Goal: Task Accomplishment & Management: Manage account settings

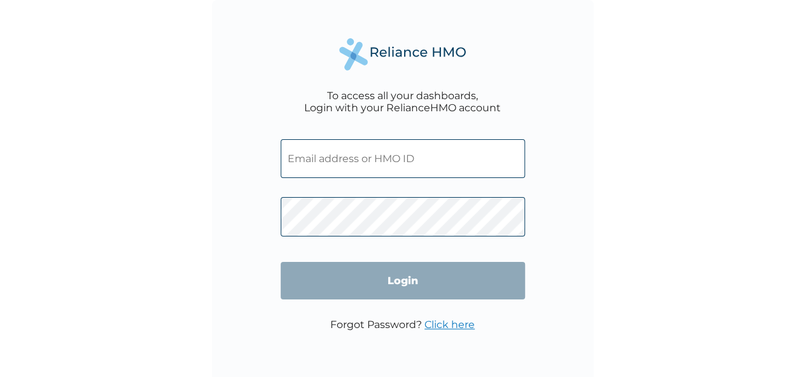
click at [370, 161] on input "text" at bounding box center [403, 158] width 244 height 39
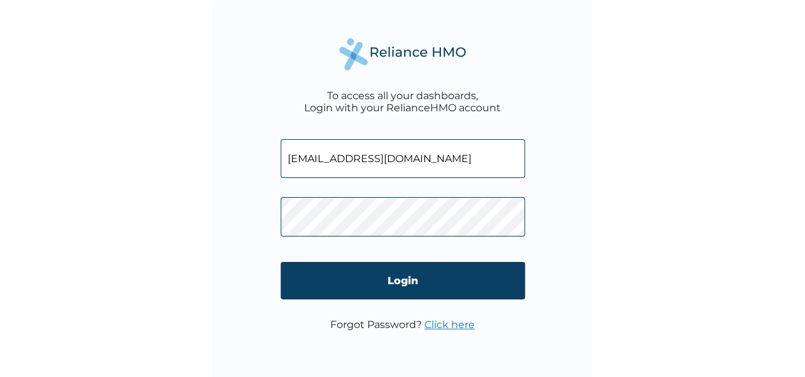
click at [395, 150] on input "[EMAIL_ADDRESS][DOMAIN_NAME]" at bounding box center [403, 158] width 244 height 39
click at [401, 164] on input "[EMAIL_ADDRESS][DOMAIN_NAME]" at bounding box center [403, 158] width 244 height 39
click at [427, 165] on input "[EMAIL_ADDRESS][DOMAIN_NAME]" at bounding box center [403, 158] width 244 height 39
type input "o"
type input "[EMAIL_ADDRESS][DOMAIN_NAME]"
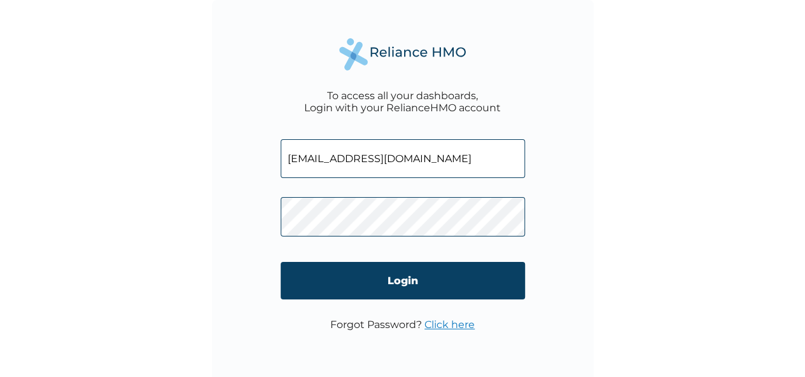
click at [379, 327] on p "Forgot Password? Click here" at bounding box center [402, 325] width 144 height 12
click at [436, 330] on link "Click here" at bounding box center [449, 325] width 50 height 12
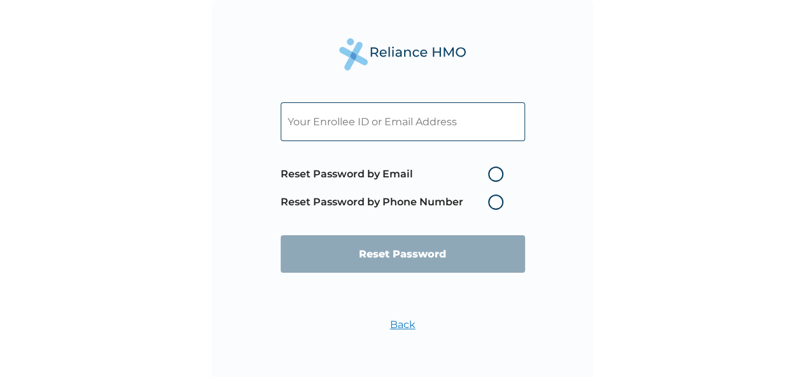
click at [497, 173] on label "Reset Password by Email" at bounding box center [395, 174] width 229 height 15
click at [490, 173] on input "Reset Password by Email" at bounding box center [480, 174] width 20 height 20
radio input "true"
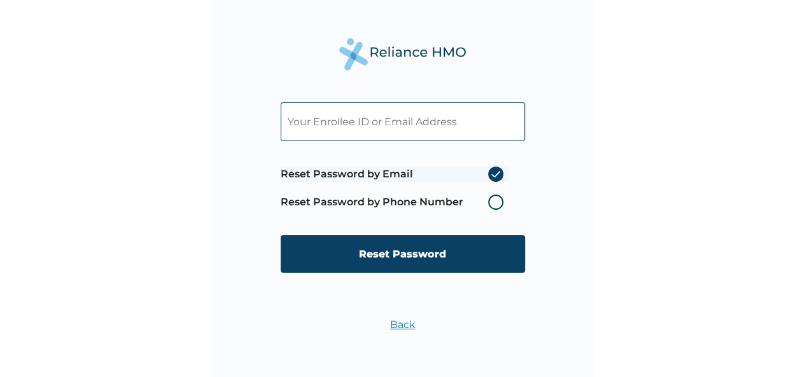
click at [397, 120] on input "text" at bounding box center [403, 121] width 244 height 39
type input "[EMAIL_ADDRESS][DOMAIN_NAME]"
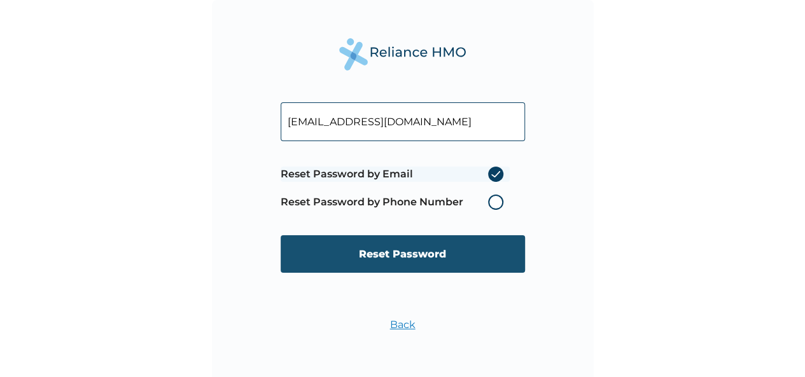
click at [396, 269] on input "Reset Password" at bounding box center [403, 254] width 244 height 38
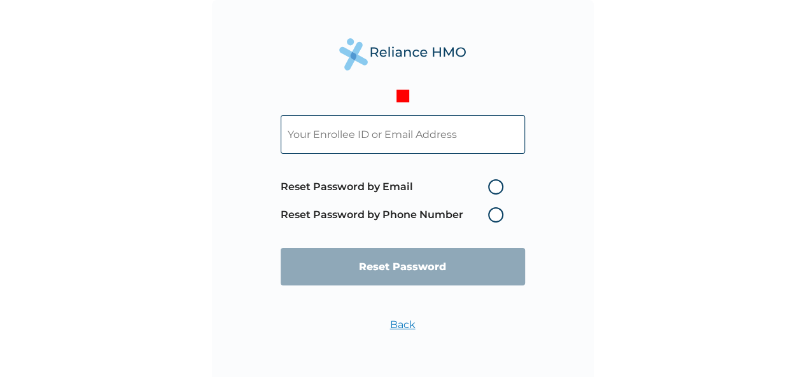
click at [391, 139] on input "text" at bounding box center [403, 134] width 244 height 39
type input "[EMAIL_ADDRESS][DOMAIN_NAME]"
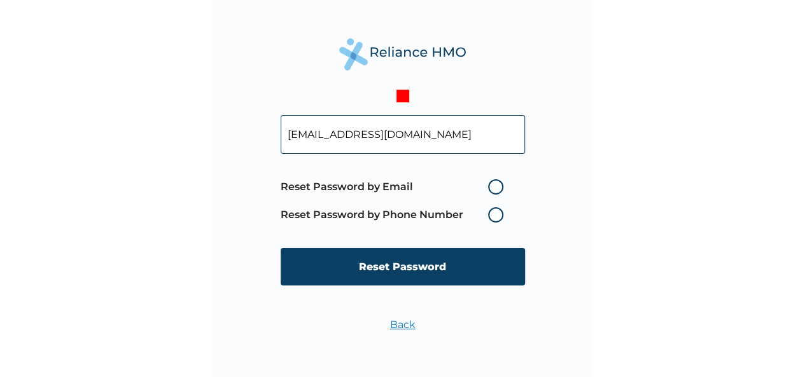
click at [492, 186] on label "Reset Password by Email" at bounding box center [395, 186] width 229 height 15
click at [490, 186] on input "Reset Password by Email" at bounding box center [480, 187] width 20 height 20
radio input "true"
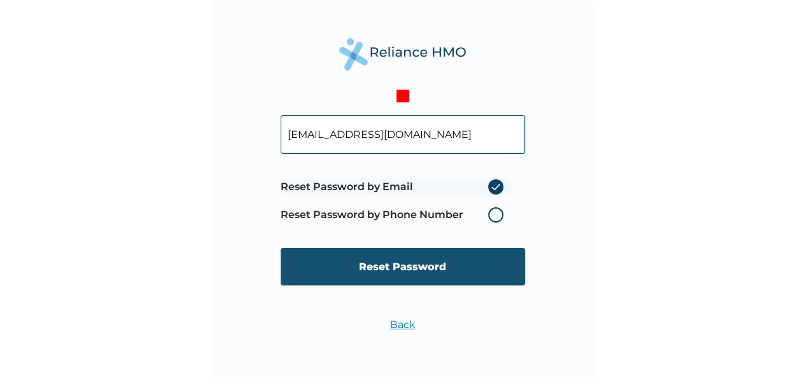
click at [420, 272] on input "Reset Password" at bounding box center [403, 267] width 244 height 38
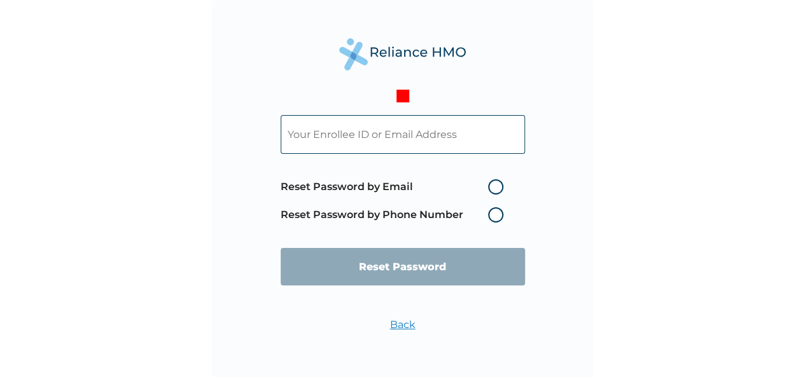
click at [507, 218] on label "Reset Password by Phone Number" at bounding box center [395, 214] width 229 height 15
click at [451, 149] on input "text" at bounding box center [403, 134] width 244 height 39
type input "ogechi@wakanow.com"
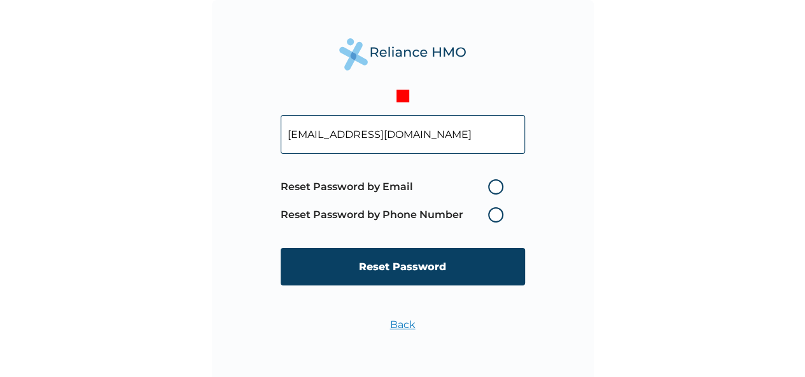
click at [492, 218] on label "Reset Password by Phone Number" at bounding box center [395, 214] width 229 height 15
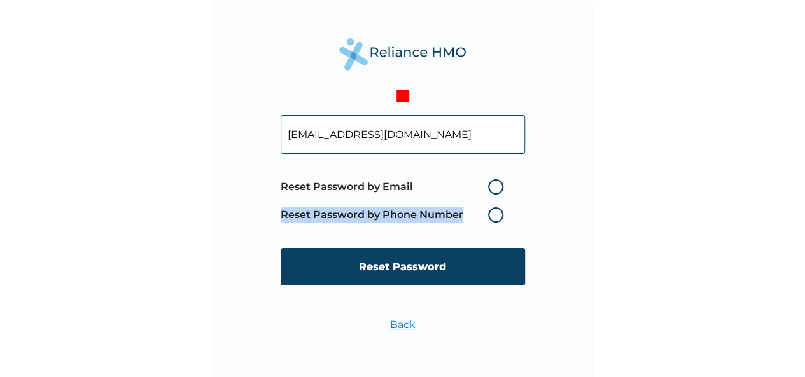
drag, startPoint x: 506, startPoint y: 216, endPoint x: 497, endPoint y: 217, distance: 8.9
click at [497, 217] on label "Reset Password by Phone Number" at bounding box center [395, 214] width 229 height 15
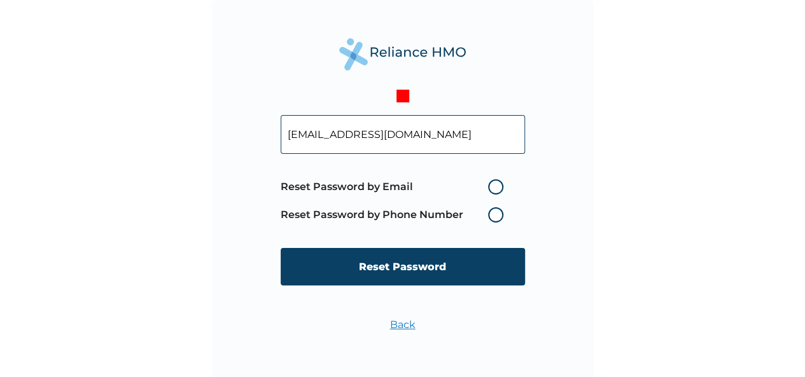
click at [494, 192] on label "Reset Password by Email" at bounding box center [395, 186] width 229 height 15
click at [490, 192] on input "Reset Password by Email" at bounding box center [480, 187] width 20 height 20
radio input "true"
click at [496, 213] on label "Reset Password by Phone Number" at bounding box center [395, 214] width 229 height 15
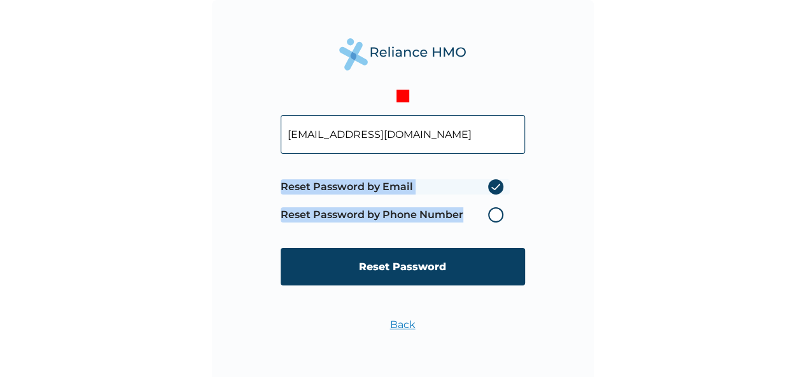
click at [496, 213] on label "Reset Password by Phone Number" at bounding box center [395, 214] width 229 height 15
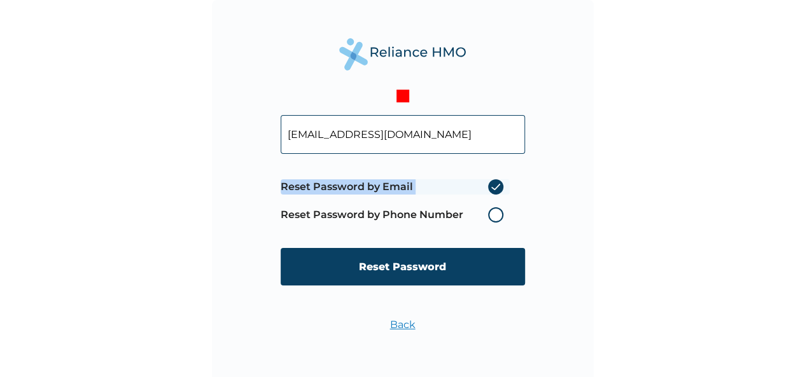
click at [496, 213] on label "Reset Password by Phone Number" at bounding box center [395, 214] width 229 height 15
click at [408, 219] on label "Reset Password by Phone Number" at bounding box center [395, 214] width 229 height 15
click at [391, 142] on input "ogechi@wakanow.com" at bounding box center [403, 134] width 244 height 39
click at [410, 142] on input "ogechi@wakanow.com" at bounding box center [403, 134] width 244 height 39
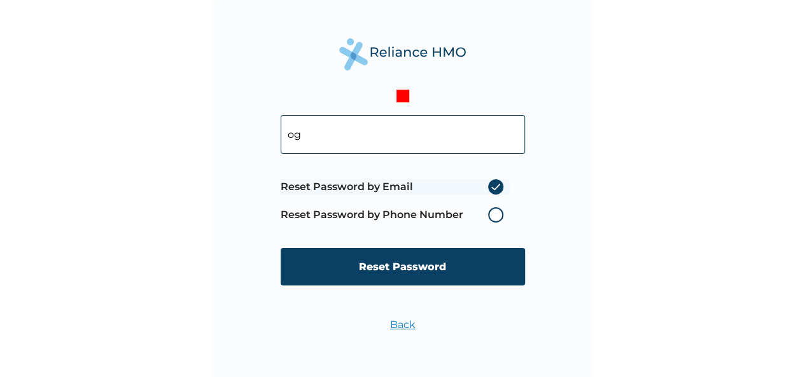
type input "o"
type input "08086080444"
click at [498, 214] on label "Reset Password by Phone Number" at bounding box center [395, 214] width 229 height 15
click at [496, 186] on label "Reset Password by Email" at bounding box center [395, 186] width 229 height 15
click at [490, 186] on input "Reset Password by Email" at bounding box center [480, 187] width 20 height 20
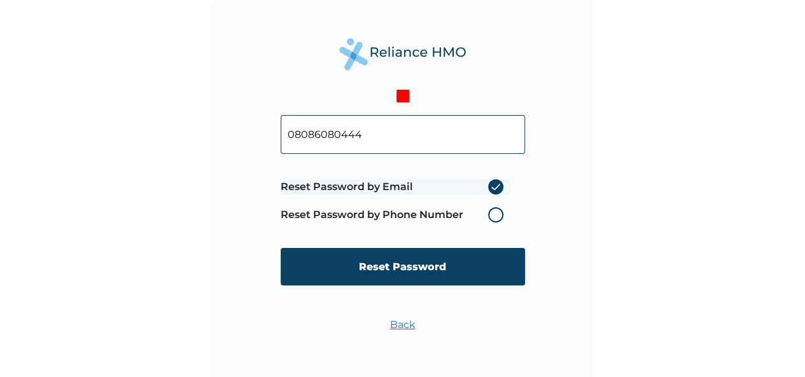
click at [490, 216] on label "Reset Password by Phone Number" at bounding box center [395, 214] width 229 height 15
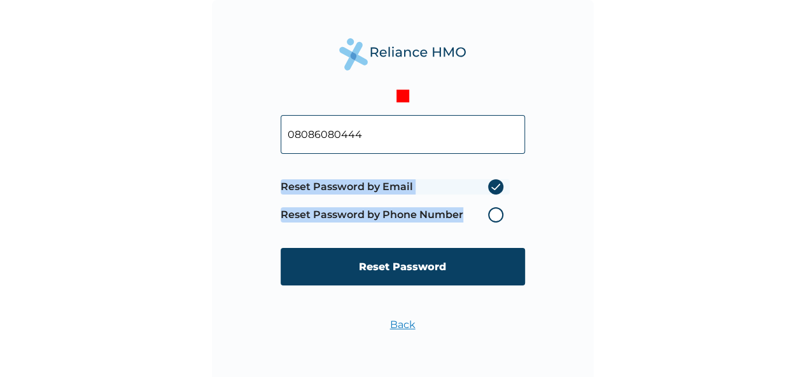
click at [490, 216] on label "Reset Password by Phone Number" at bounding box center [395, 214] width 229 height 15
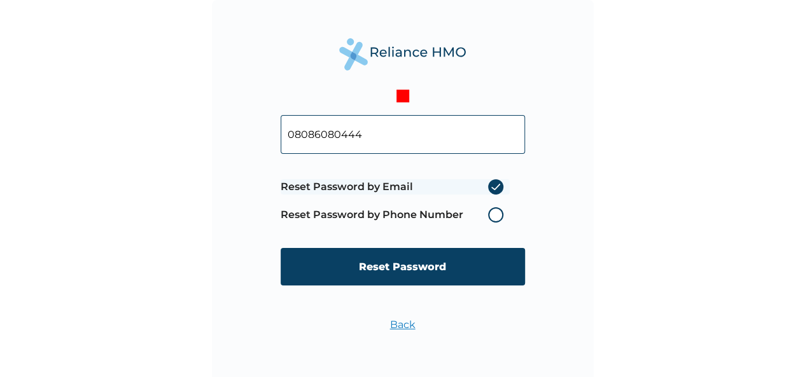
click at [348, 189] on label "Reset Password by Email" at bounding box center [395, 186] width 229 height 15
click at [470, 189] on input "Reset Password by Email" at bounding box center [480, 187] width 20 height 20
click at [494, 185] on label "Reset Password by Email" at bounding box center [395, 186] width 229 height 15
click at [490, 185] on input "Reset Password by Email" at bounding box center [480, 187] width 20 height 20
click at [494, 185] on label "Reset Password by Email" at bounding box center [395, 186] width 229 height 15
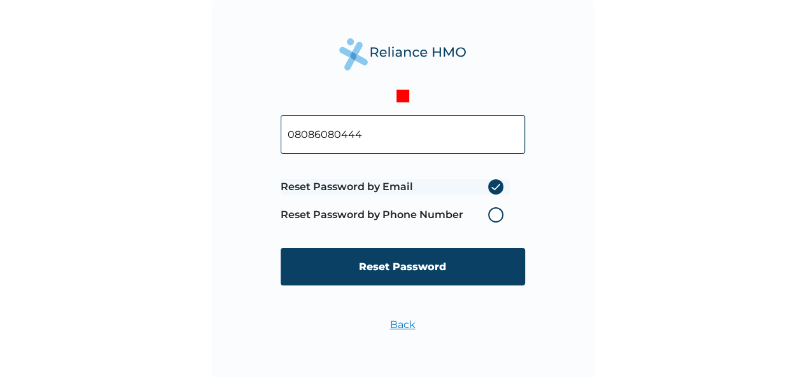
click at [490, 185] on input "Reset Password by Email" at bounding box center [480, 187] width 20 height 20
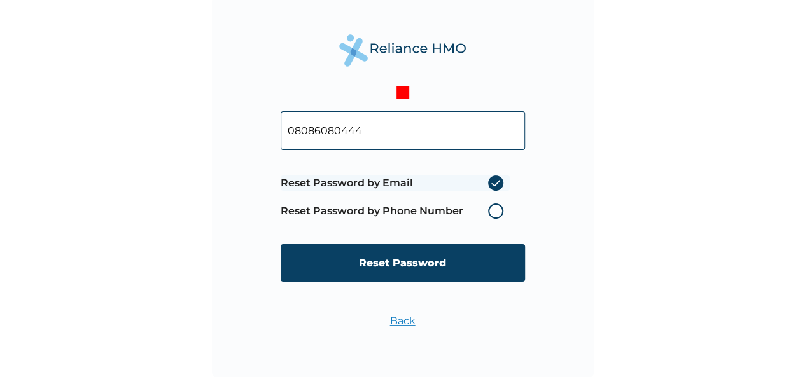
click at [494, 212] on label "Reset Password by Phone Number" at bounding box center [395, 211] width 229 height 15
drag, startPoint x: 494, startPoint y: 212, endPoint x: 387, endPoint y: 318, distance: 150.7
click at [387, 318] on div "08086080444 Reset Password by Email Reset Password by Phone Number Reset Passwo…" at bounding box center [403, 187] width 382 height 382
click at [406, 317] on link "Back" at bounding box center [402, 321] width 25 height 12
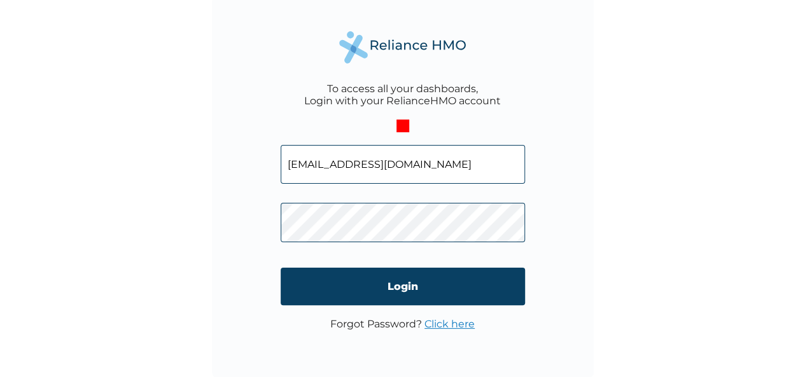
scroll to position [0, 0]
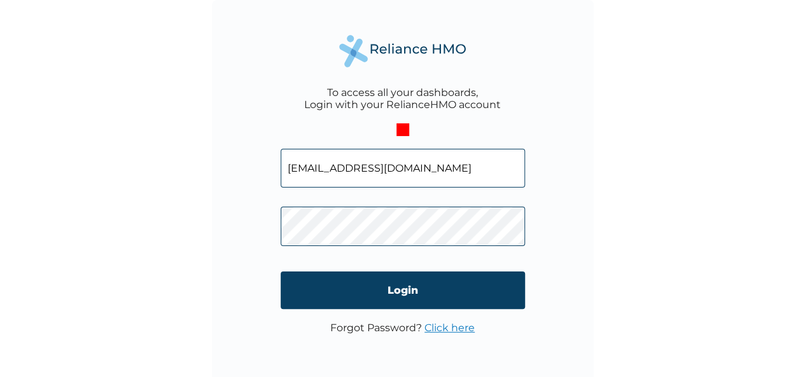
click at [452, 331] on link "Click here" at bounding box center [449, 328] width 50 height 12
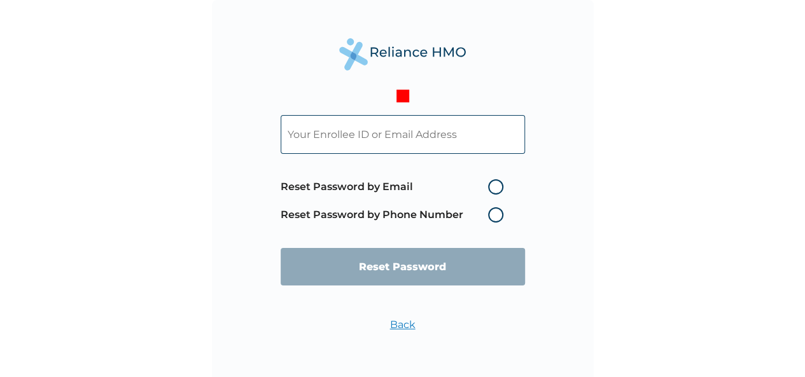
scroll to position [4, 0]
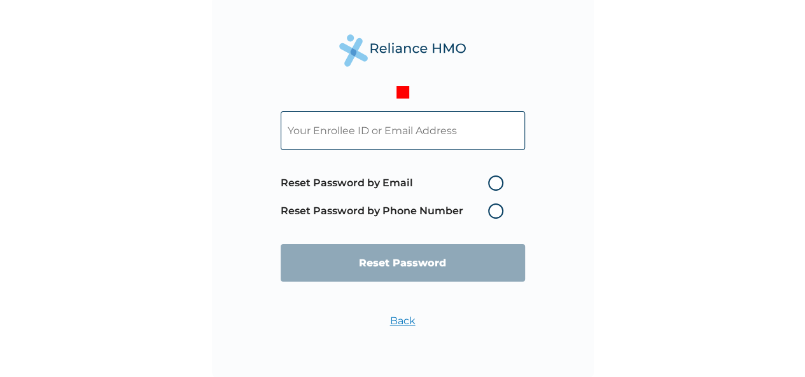
click at [497, 216] on label "Reset Password by Phone Number" at bounding box center [395, 211] width 229 height 15
click at [496, 212] on label "Reset Password by Phone Number" at bounding box center [395, 211] width 229 height 15
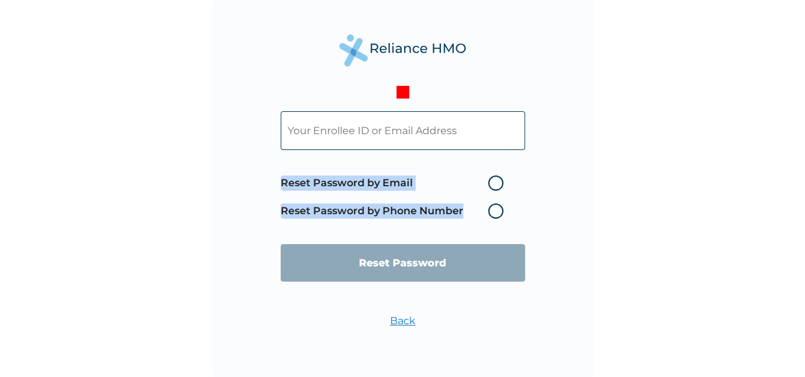
click at [496, 212] on label "Reset Password by Phone Number" at bounding box center [395, 211] width 229 height 15
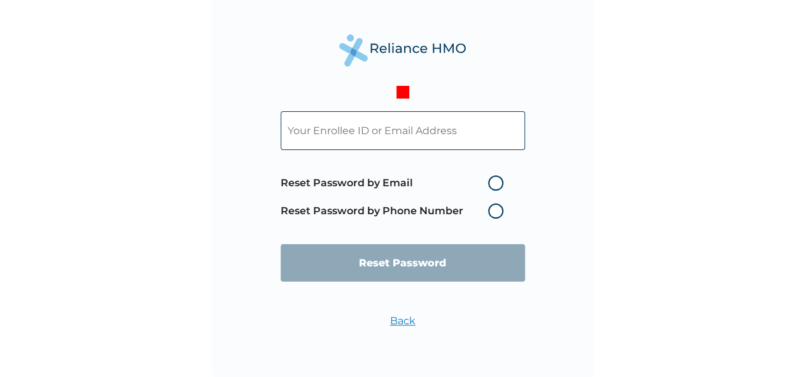
click at [363, 134] on input "text" at bounding box center [403, 130] width 244 height 39
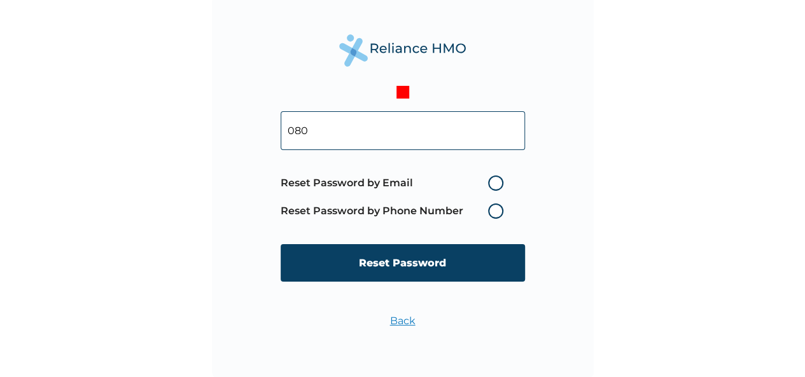
type input "08086080444"
click at [491, 211] on label "Reset Password by Phone Number" at bounding box center [395, 211] width 229 height 15
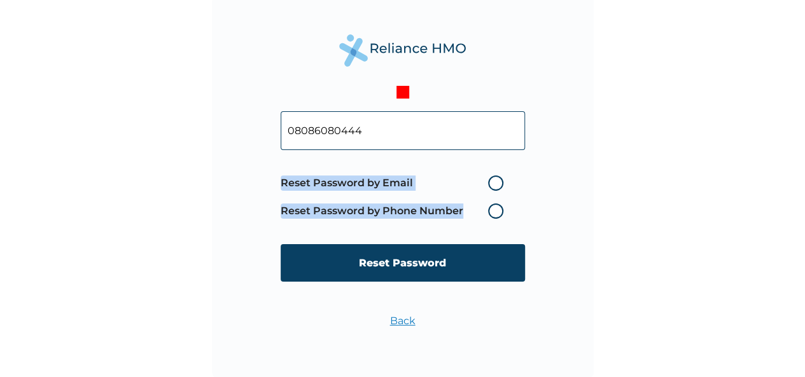
click at [491, 211] on label "Reset Password by Phone Number" at bounding box center [395, 211] width 229 height 15
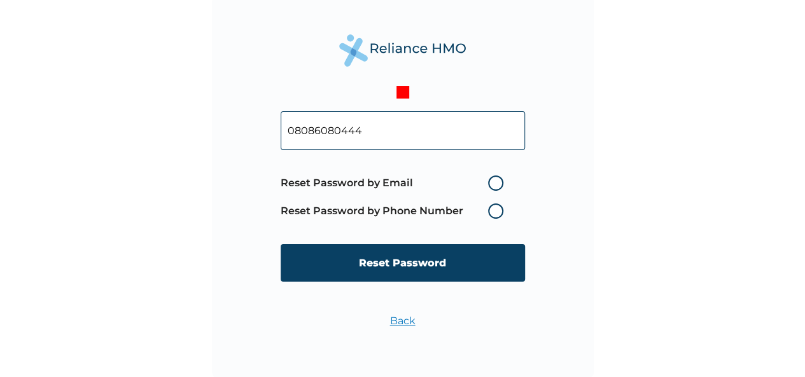
click at [500, 182] on label "Reset Password by Email" at bounding box center [395, 183] width 229 height 15
click at [490, 182] on input "Reset Password by Email" at bounding box center [480, 183] width 20 height 20
radio input "true"
click at [361, 186] on label "Reset Password by Email" at bounding box center [395, 183] width 229 height 15
click at [470, 186] on input "Reset Password by Email" at bounding box center [480, 183] width 20 height 20
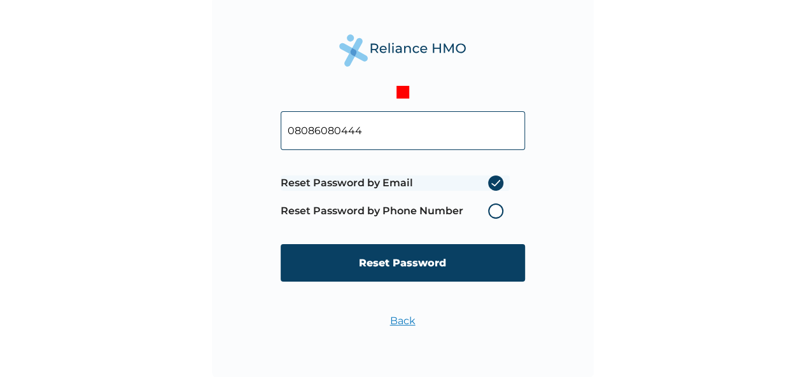
click at [366, 204] on label "Reset Password by Phone Number" at bounding box center [395, 211] width 229 height 15
click at [376, 126] on input "08086080444" at bounding box center [403, 130] width 244 height 39
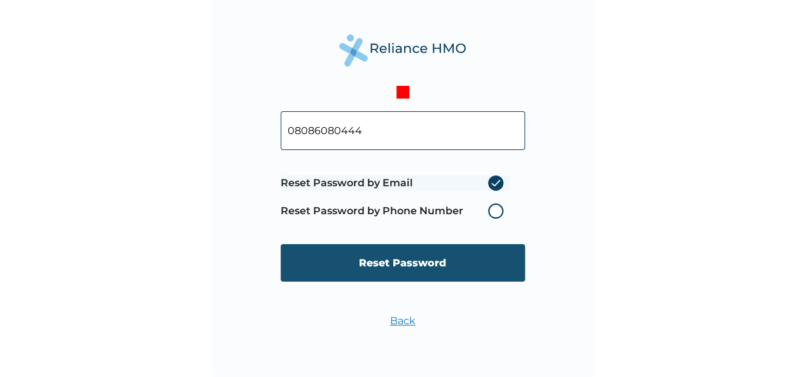
click at [398, 256] on input "Reset Password" at bounding box center [403, 263] width 244 height 38
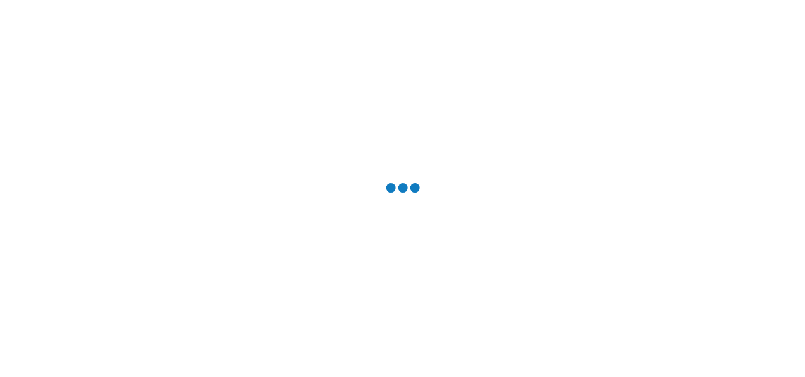
scroll to position [0, 0]
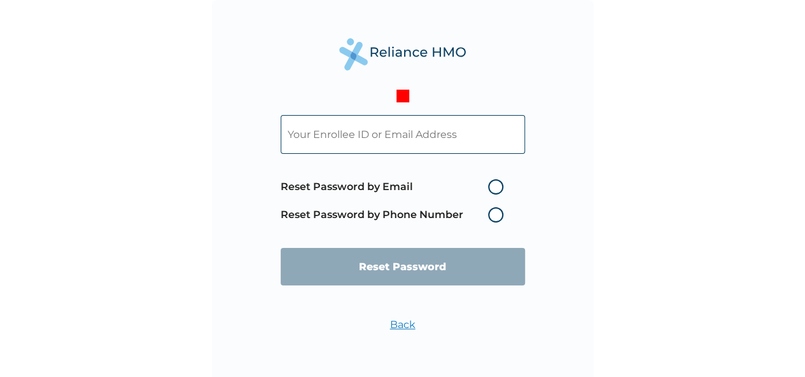
click at [356, 136] on input "text" at bounding box center [403, 134] width 244 height 39
type input "ogechi@wakanow.com"
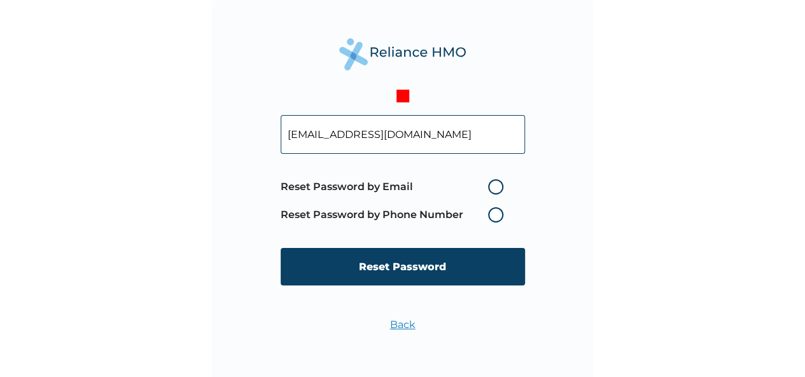
click at [492, 191] on label "Reset Password by Email" at bounding box center [395, 186] width 229 height 15
click at [490, 191] on input "Reset Password by Email" at bounding box center [480, 187] width 20 height 20
radio input "true"
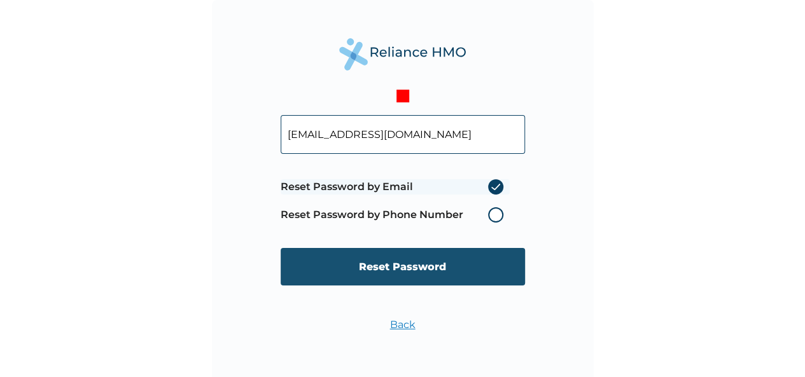
click at [424, 262] on input "Reset Password" at bounding box center [403, 267] width 244 height 38
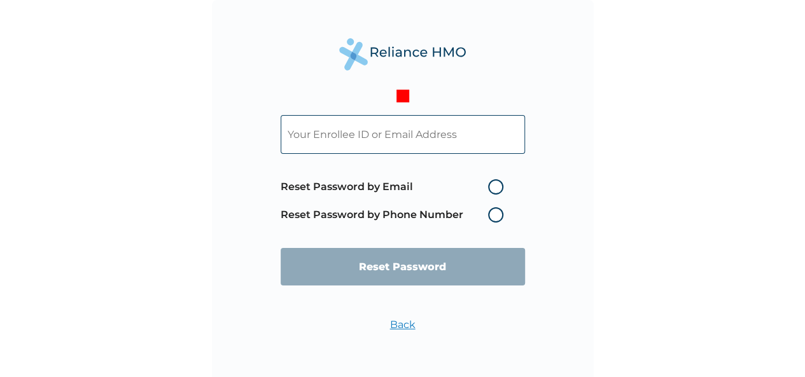
click at [400, 135] on input "text" at bounding box center [403, 134] width 244 height 39
type input "ogeanuforo@yahoo.com"
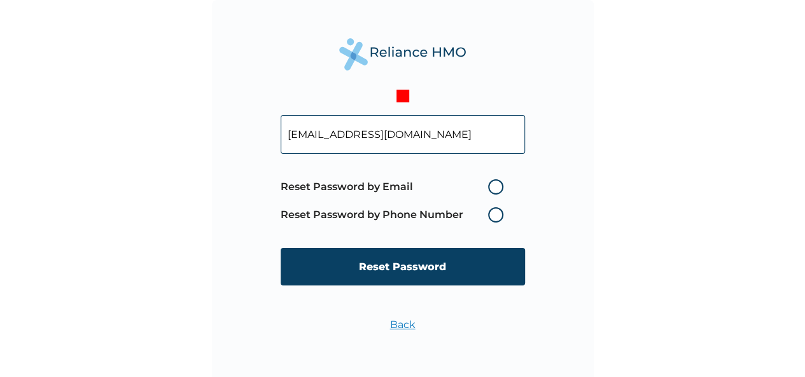
click at [501, 186] on label "Reset Password by Email" at bounding box center [395, 186] width 229 height 15
click at [490, 186] on input "Reset Password by Email" at bounding box center [480, 187] width 20 height 20
radio input "true"
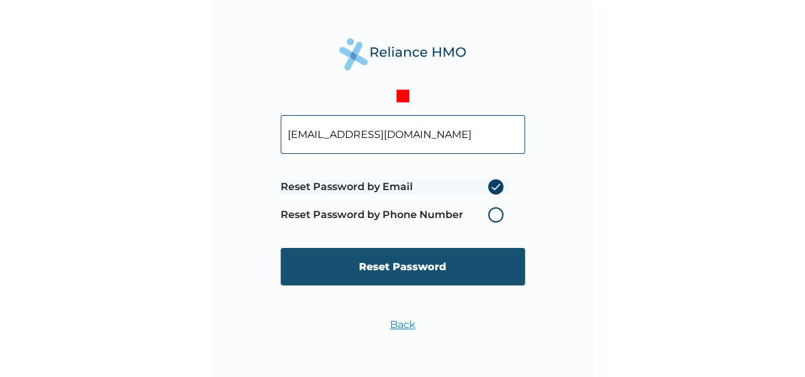
click at [430, 265] on input "Reset Password" at bounding box center [403, 267] width 244 height 38
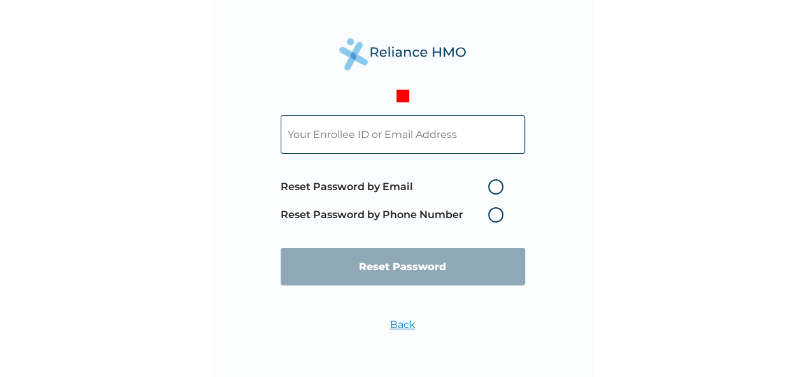
click at [415, 141] on input "text" at bounding box center [403, 134] width 244 height 39
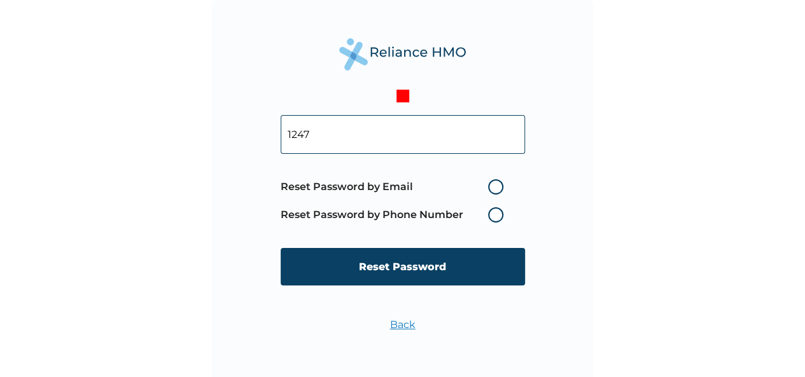
type input "1247"
click at [537, 190] on div "1247 Reset Password by Email Reset Password by Phone Number Reset Password Back" at bounding box center [403, 191] width 382 height 382
click at [496, 214] on label "Reset Password by Phone Number" at bounding box center [395, 214] width 229 height 15
click at [491, 191] on label "Reset Password by Email" at bounding box center [395, 186] width 229 height 15
click at [490, 191] on input "Reset Password by Email" at bounding box center [480, 187] width 20 height 20
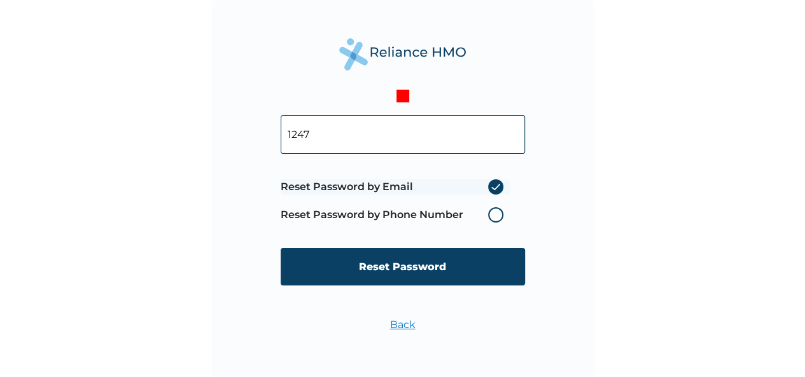
radio input "true"
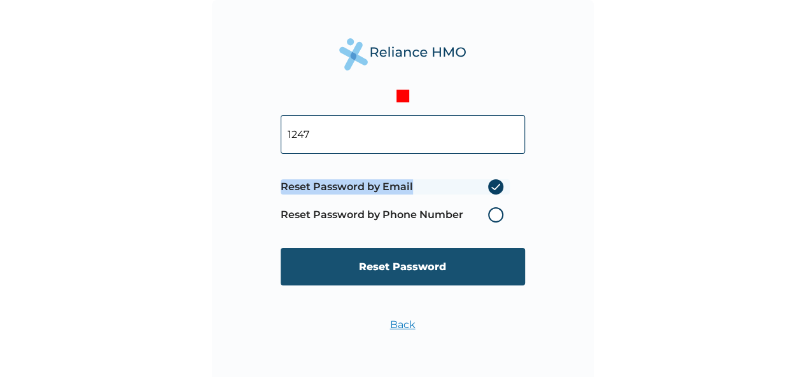
drag, startPoint x: 491, startPoint y: 191, endPoint x: 434, endPoint y: 258, distance: 87.5
click at [434, 258] on form "1247 Reset Password by Email Reset Password by Phone Number Reset Password" at bounding box center [403, 200] width 244 height 196
click at [417, 268] on input "Reset Password" at bounding box center [403, 267] width 244 height 38
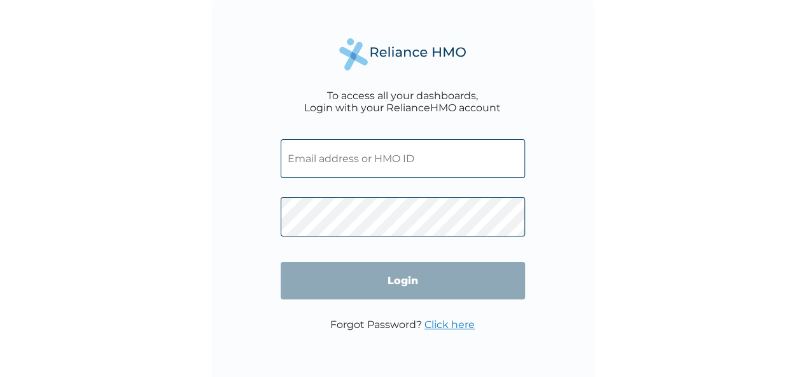
drag, startPoint x: 0, startPoint y: 0, endPoint x: 424, endPoint y: 151, distance: 449.9
click at [424, 151] on input "text" at bounding box center [403, 158] width 244 height 39
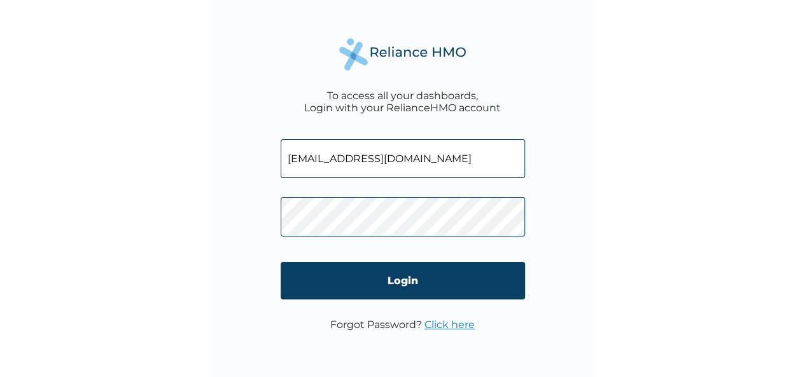
click at [418, 170] on input "[EMAIL_ADDRESS][DOMAIN_NAME]" at bounding box center [403, 158] width 244 height 39
click at [436, 167] on input "[EMAIL_ADDRESS][DOMAIN_NAME]" at bounding box center [403, 158] width 244 height 39
type input "o"
type input "[EMAIL_ADDRESS][DOMAIN_NAME]"
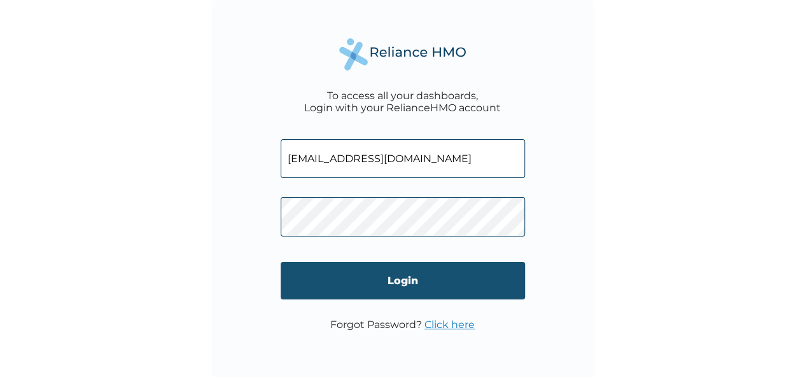
click at [398, 277] on input "Login" at bounding box center [403, 281] width 244 height 38
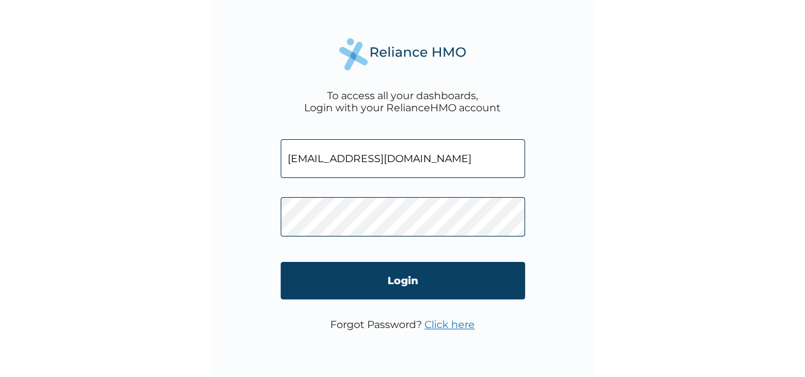
click at [431, 324] on link "Click here" at bounding box center [449, 325] width 50 height 12
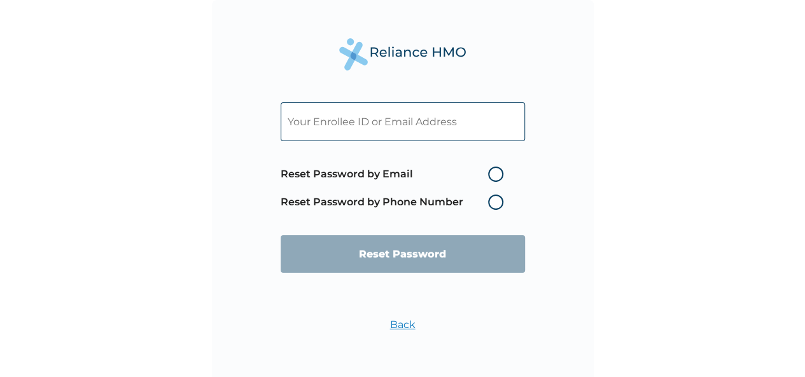
click at [494, 203] on label "Reset Password by Phone Number" at bounding box center [395, 202] width 229 height 15
click at [391, 174] on label "Reset Password by Email" at bounding box center [395, 174] width 229 height 15
click at [470, 174] on input "Reset Password by Email" at bounding box center [480, 174] width 20 height 20
radio input "true"
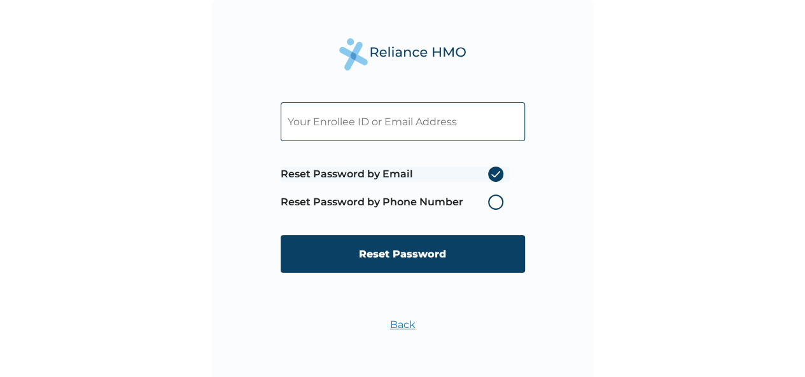
click at [344, 120] on input "text" at bounding box center [403, 121] width 244 height 39
type input "[EMAIL_ADDRESS][DOMAIN_NAME]"
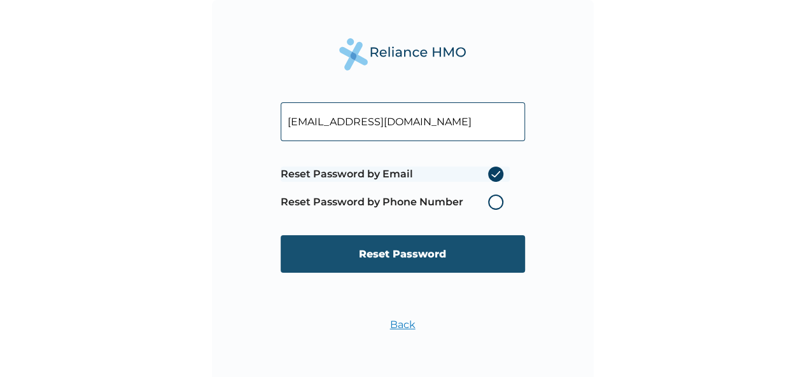
click at [411, 254] on input "Reset Password" at bounding box center [403, 254] width 244 height 38
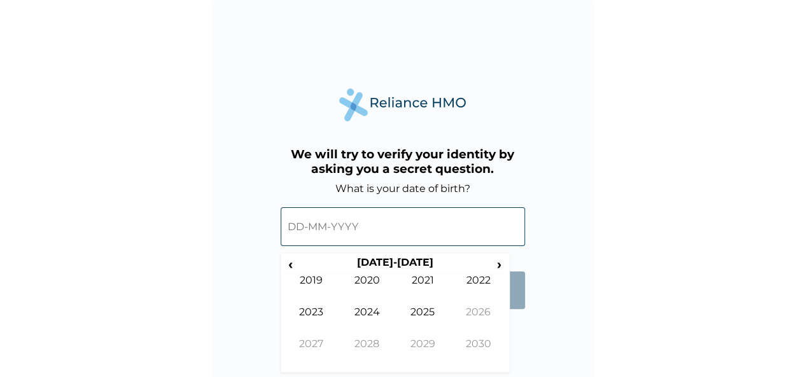
click at [359, 218] on input "text" at bounding box center [403, 226] width 244 height 39
click at [290, 264] on span "‹" at bounding box center [290, 264] width 13 height 16
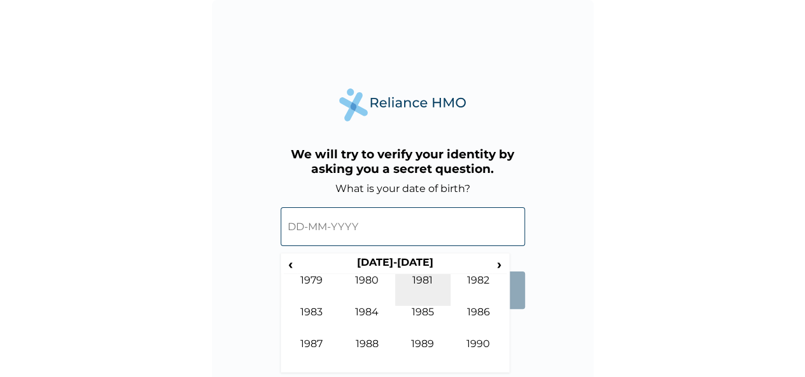
click at [434, 277] on td "1981" at bounding box center [423, 290] width 56 height 32
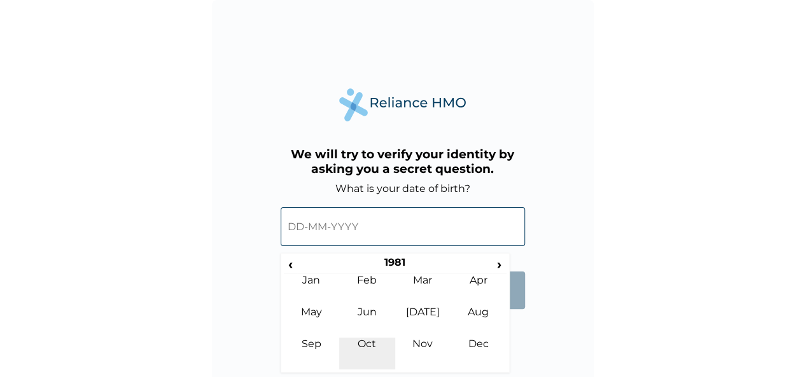
click at [369, 340] on td "Oct" at bounding box center [367, 354] width 56 height 32
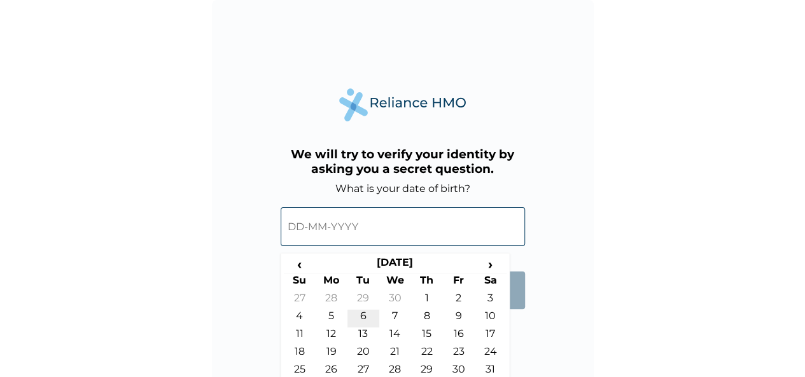
click at [363, 316] on td "6" at bounding box center [363, 319] width 32 height 18
type input "06-10-1981"
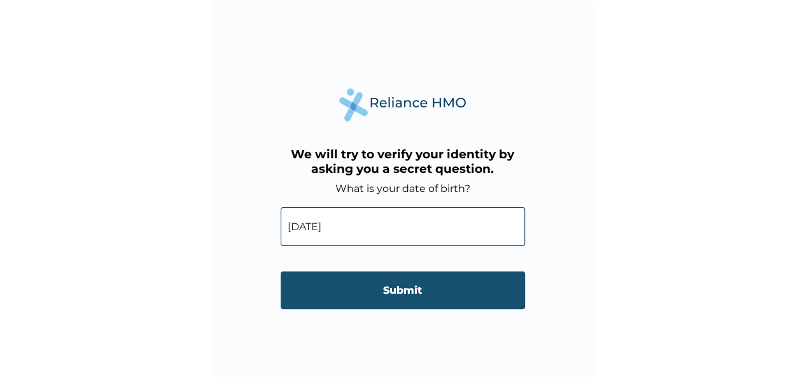
click at [396, 296] on input "Submit" at bounding box center [403, 291] width 244 height 38
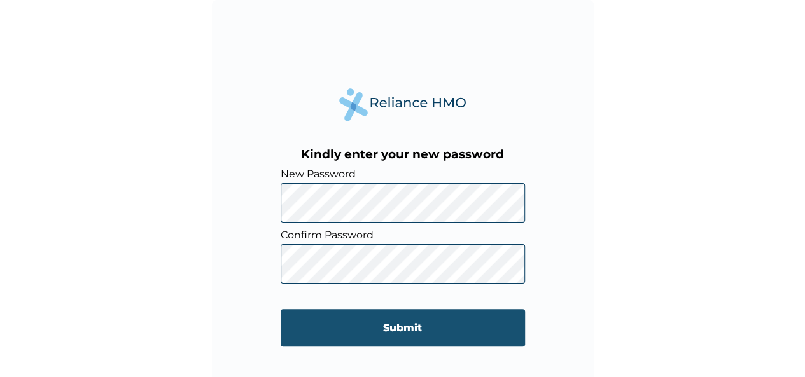
click at [377, 332] on input "Submit" at bounding box center [403, 328] width 244 height 38
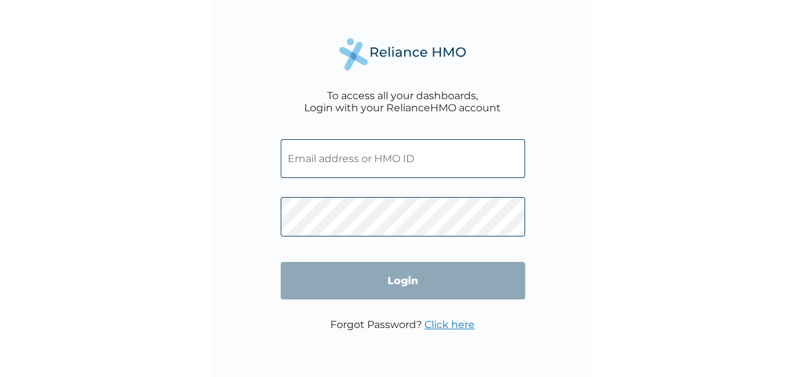
click at [380, 175] on input "text" at bounding box center [403, 158] width 244 height 39
type input "[EMAIL_ADDRESS][DOMAIN_NAME]"
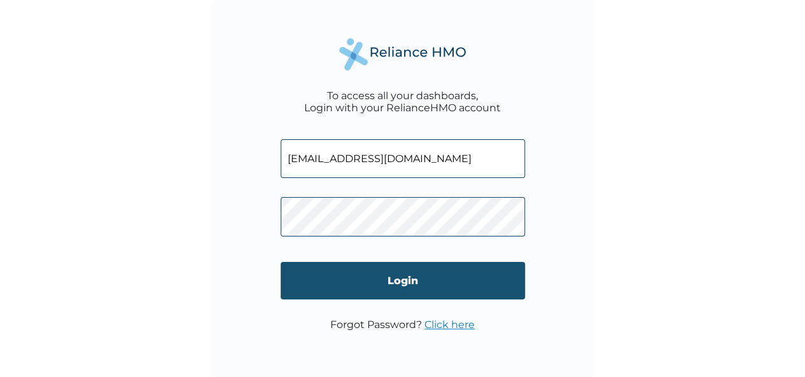
click at [395, 279] on input "Login" at bounding box center [403, 281] width 244 height 38
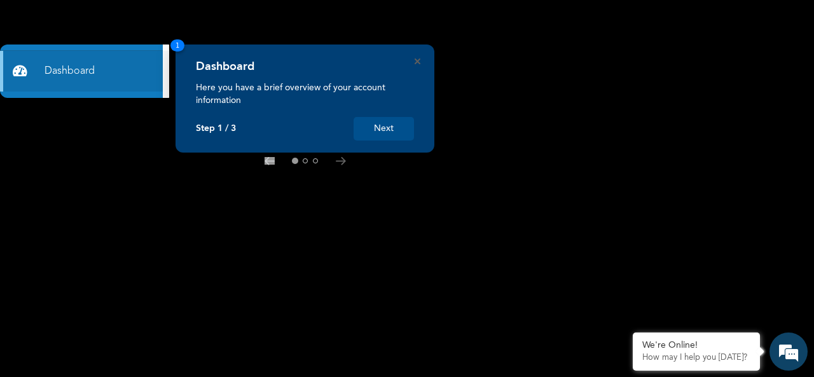
click at [382, 128] on button "Next" at bounding box center [384, 129] width 60 height 24
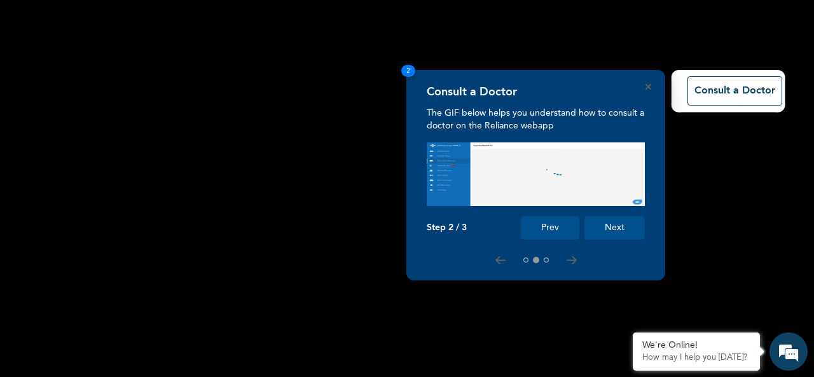
click at [626, 235] on button "Next" at bounding box center [615, 228] width 60 height 24
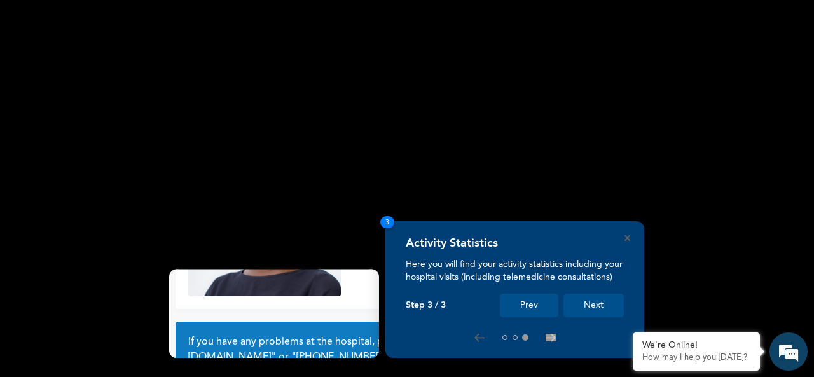
scroll to position [115, 0]
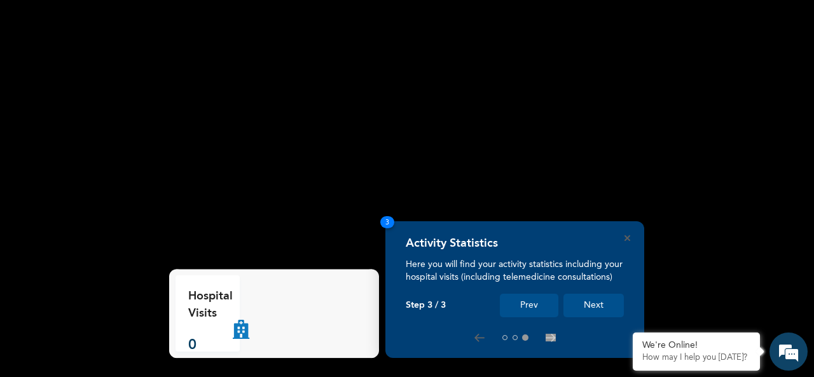
click at [593, 296] on button "Next" at bounding box center [594, 306] width 60 height 24
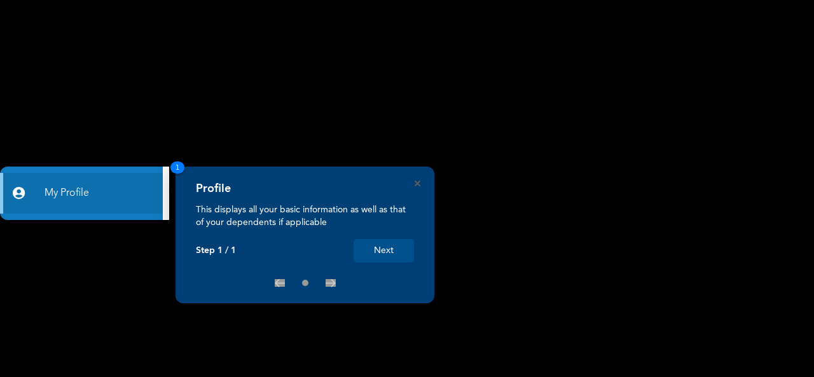
click at [419, 178] on div "Profile This displays all your basic information as well as that of your depend…" at bounding box center [305, 235] width 259 height 137
click at [418, 183] on icon "Close" at bounding box center [418, 184] width 6 height 6
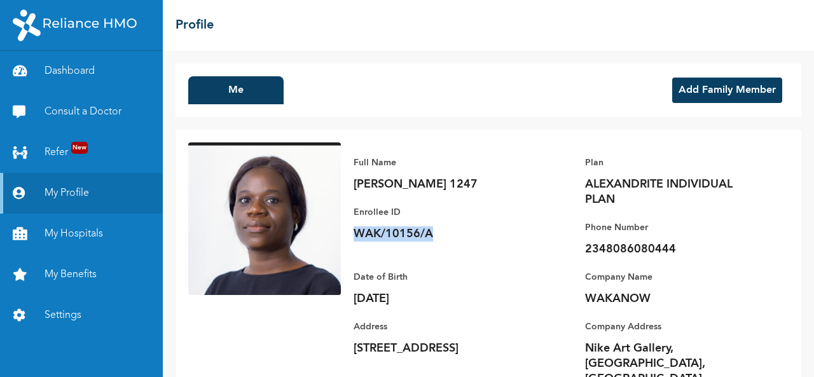
drag, startPoint x: 439, startPoint y: 233, endPoint x: 350, endPoint y: 233, distance: 89.1
click at [350, 233] on div "Full Name [PERSON_NAME] 1247 Enrollee ID WAK/10156/A Plan ALEXANDRITE INDIVIDUA…" at bounding box center [565, 270] width 448 height 257
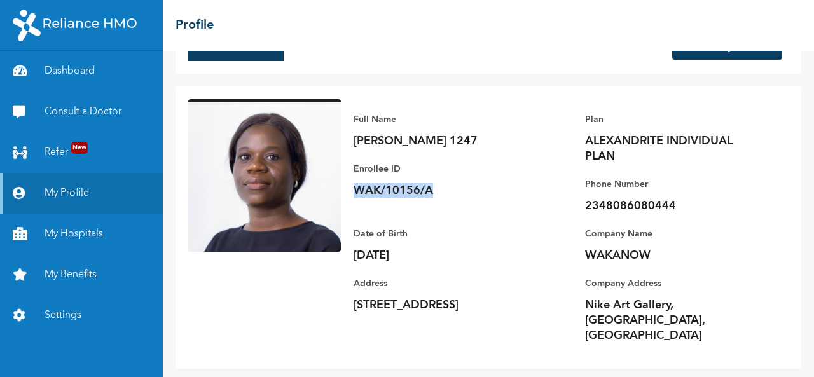
scroll to position [45, 0]
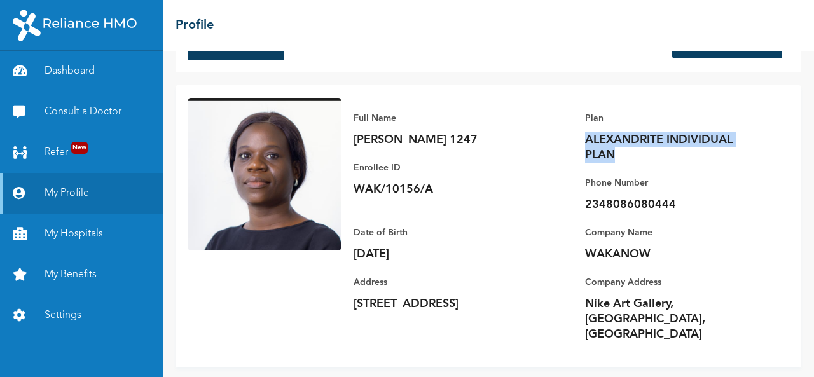
drag, startPoint x: 635, startPoint y: 160, endPoint x: 576, endPoint y: 141, distance: 61.4
click at [585, 141] on p "ALEXANDRITE INDIVIDUAL PLAN" at bounding box center [674, 147] width 178 height 31
copy p "ALEXANDRITE INDIVIDUAL PLAN"
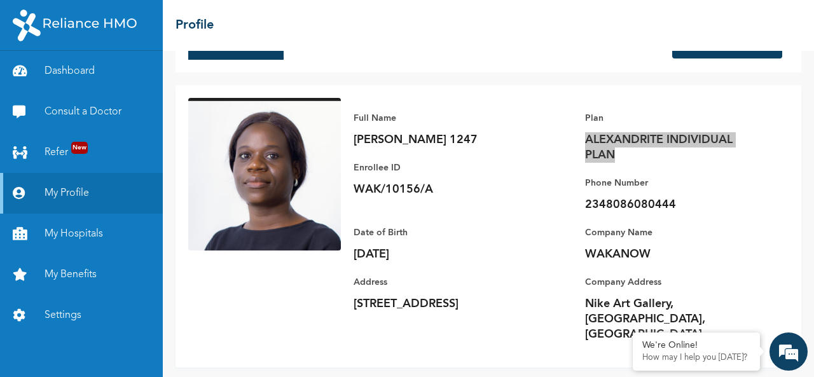
scroll to position [0, 0]
click at [77, 307] on link "Settings" at bounding box center [81, 315] width 163 height 41
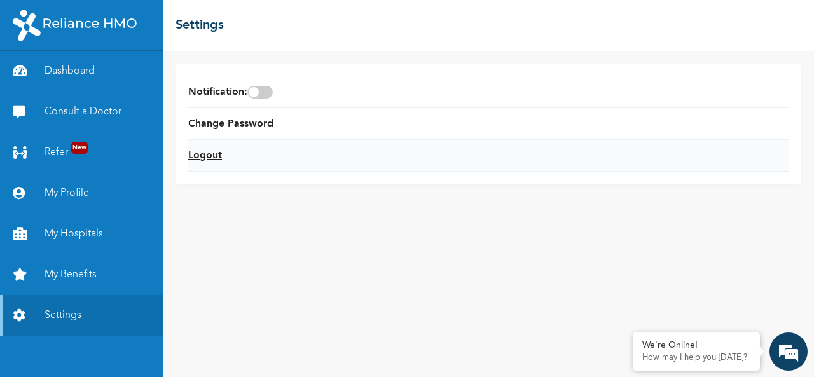
click at [200, 158] on link "Logout" at bounding box center [205, 155] width 34 height 15
